Goal: Task Accomplishment & Management: Manage account settings

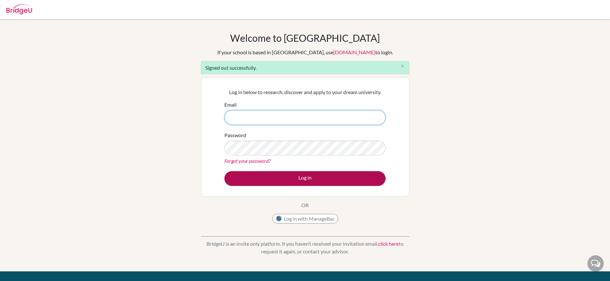
type input "stephanie.wilkin@bridge-u.com"
click at [324, 176] on button "Log in" at bounding box center [305, 178] width 161 height 15
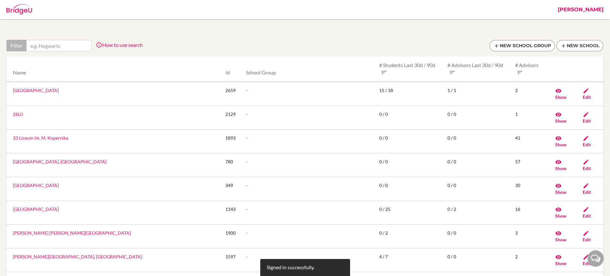
drag, startPoint x: 0, startPoint y: 0, endPoint x: 571, endPoint y: 27, distance: 571.8
click at [580, 11] on link "Stephanie" at bounding box center [581, 9] width 52 height 19
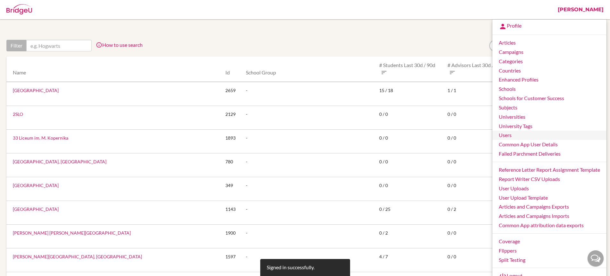
click at [512, 135] on link "Users" at bounding box center [550, 135] width 114 height 9
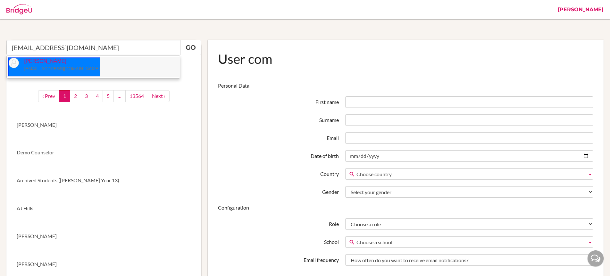
click at [72, 70] on small "[EMAIL_ADDRESS][DOMAIN_NAME]" at bounding box center [62, 68] width 76 height 5
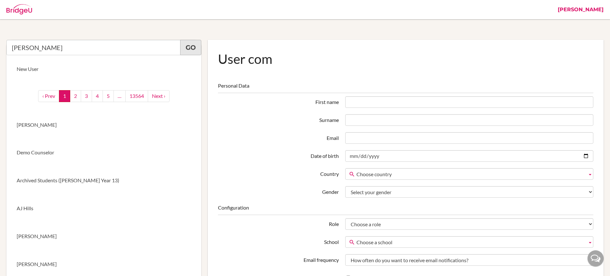
type input "Pranav Bharathwaj"
click at [191, 44] on link "Go" at bounding box center [190, 47] width 21 height 15
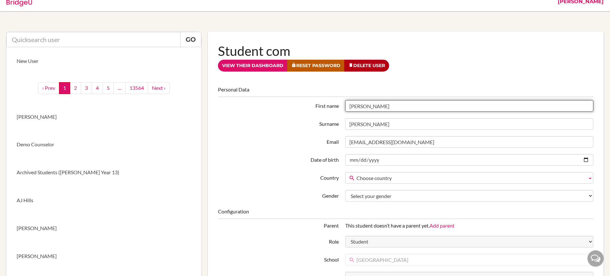
scroll to position [3, 0]
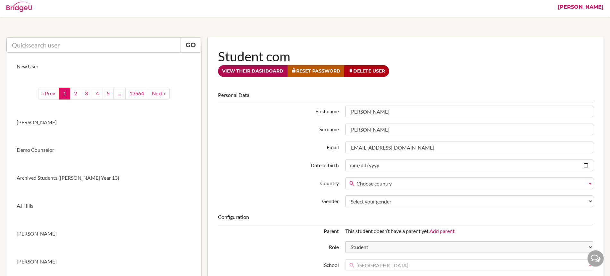
click at [253, 71] on link "View their dashboard" at bounding box center [253, 71] width 70 height 12
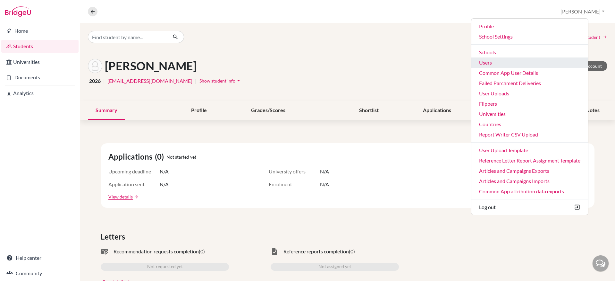
drag, startPoint x: 0, startPoint y: 0, endPoint x: 521, endPoint y: 61, distance: 524.4
click at [521, 61] on link "Users" at bounding box center [529, 62] width 117 height 10
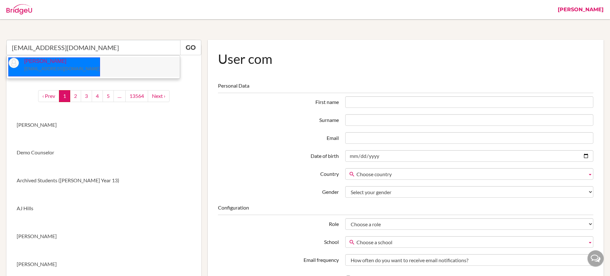
click at [58, 67] on small "[EMAIL_ADDRESS][DOMAIN_NAME]" at bounding box center [62, 68] width 76 height 5
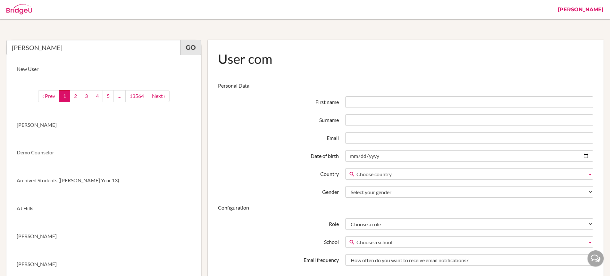
type input "[PERSON_NAME]"
click at [187, 49] on link "Go" at bounding box center [190, 47] width 21 height 15
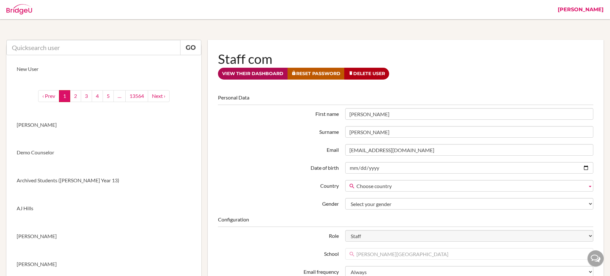
click at [263, 73] on link "View their dashboard" at bounding box center [253, 74] width 70 height 12
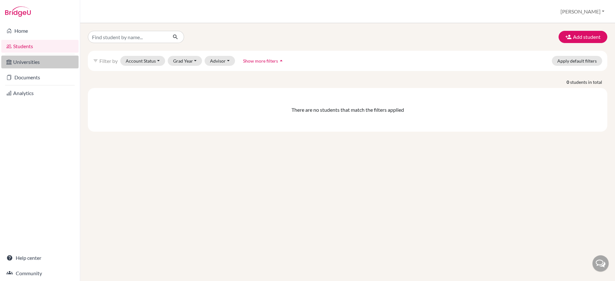
click at [40, 62] on link "Universities" at bounding box center [39, 61] width 77 height 13
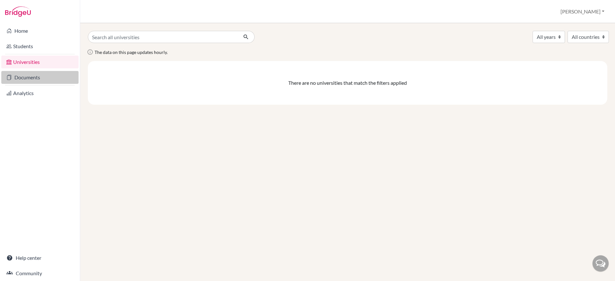
click at [41, 79] on link "Documents" at bounding box center [39, 77] width 77 height 13
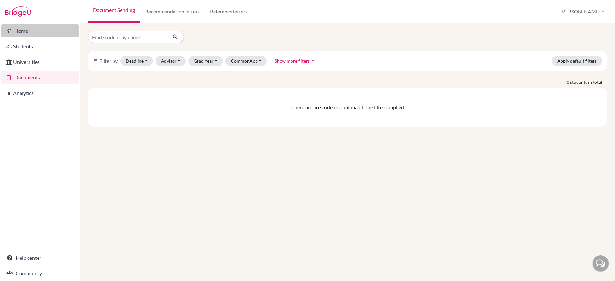
click at [21, 33] on link "Home" at bounding box center [39, 30] width 77 height 13
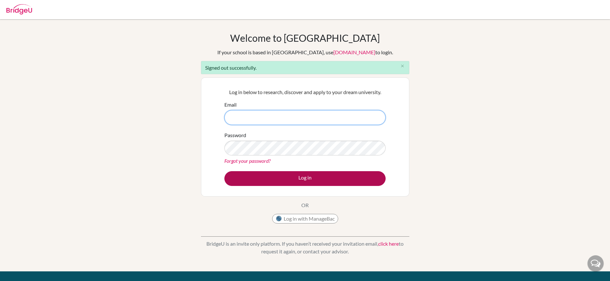
type input "[PERSON_NAME][EMAIL_ADDRESS][PERSON_NAME][DOMAIN_NAME]"
click at [339, 177] on button "Log in" at bounding box center [305, 178] width 161 height 15
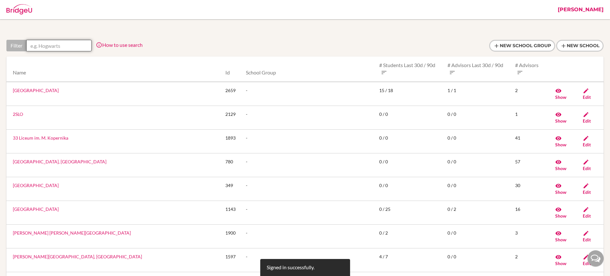
click at [63, 48] on input "text" at bounding box center [58, 46] width 65 height 12
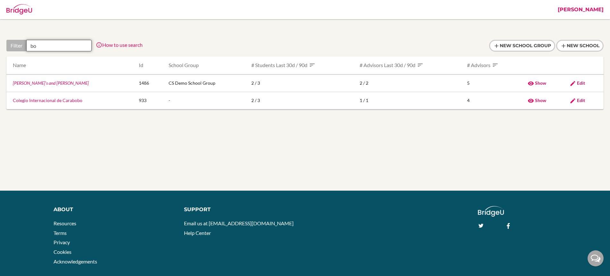
type input "b"
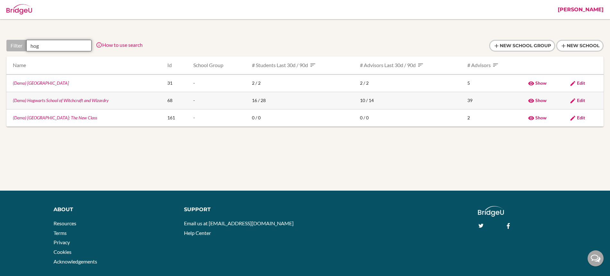
type input "hog"
click at [96, 101] on link "(Demo) Hogwarts School of Witchcraft and Wizardry" at bounding box center [61, 100] width 96 height 5
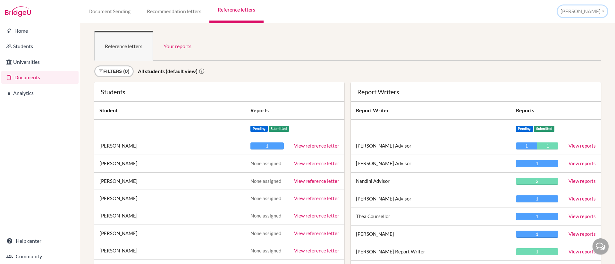
click at [591, 11] on button "[PERSON_NAME]" at bounding box center [583, 11] width 50 height 12
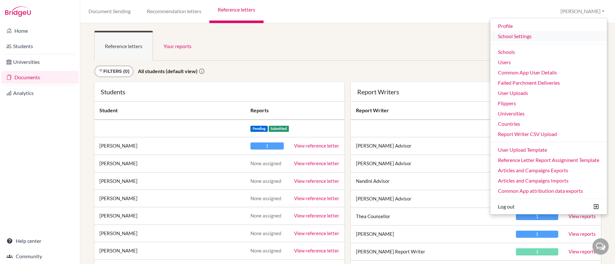
click at [529, 35] on link "School Settings" at bounding box center [548, 36] width 117 height 10
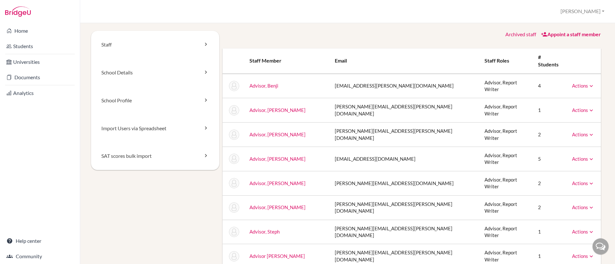
click at [557, 35] on link "Appoint a staff member" at bounding box center [571, 34] width 60 height 6
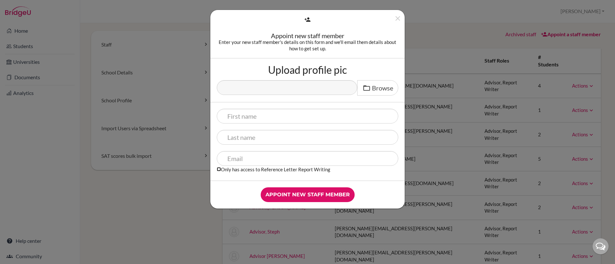
click at [219, 170] on input "Only has access to Reference Letter Report Writing" at bounding box center [219, 169] width 4 height 4
checkbox input "true"
click at [398, 19] on icon "Close" at bounding box center [398, 18] width 8 height 8
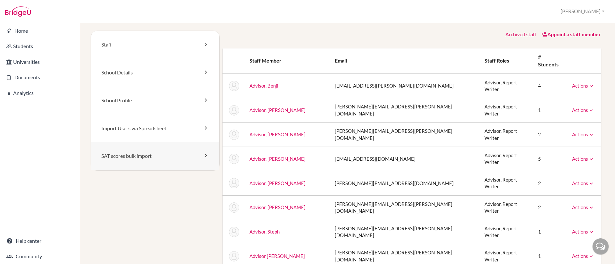
click at [203, 154] on icon at bounding box center [206, 155] width 6 height 6
click at [204, 129] on icon at bounding box center [206, 128] width 6 height 6
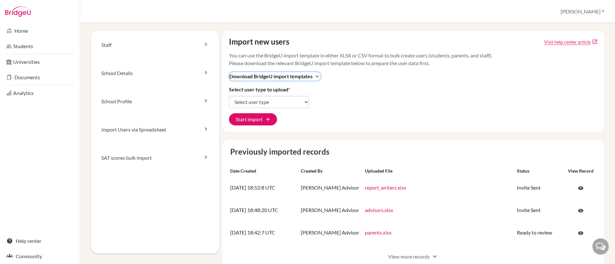
click at [317, 75] on icon "expand_more" at bounding box center [317, 76] width 6 height 6
